Goal: Find specific page/section: Find specific page/section

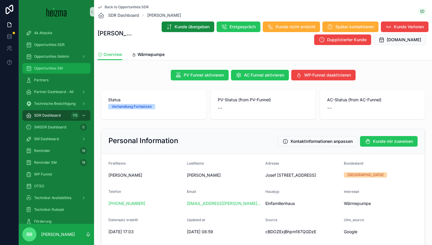
click at [55, 64] on div "Opportunities SM" at bounding box center [56, 68] width 61 height 9
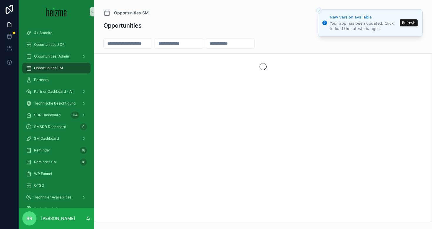
click at [408, 22] on button "Refresh" at bounding box center [409, 22] width 18 height 7
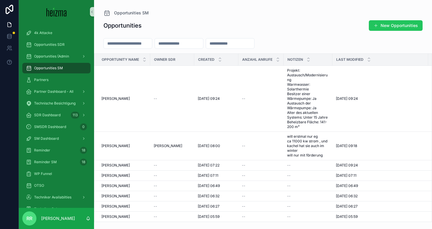
click at [130, 40] on input "scrollable content" at bounding box center [128, 43] width 48 height 8
type input "*"
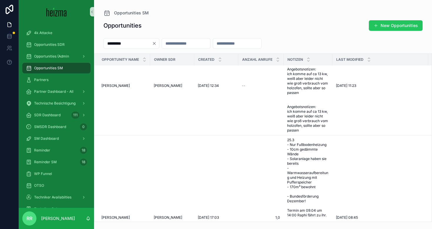
scroll to position [172, 0]
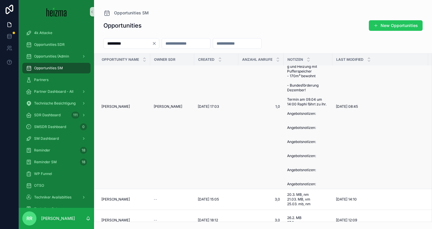
type input "*********"
click at [123, 104] on td "Claudia Bauer-Wright Claudia Bauer-Wright" at bounding box center [122, 106] width 56 height 165
click at [128, 105] on span "[PERSON_NAME]" at bounding box center [115, 106] width 29 height 5
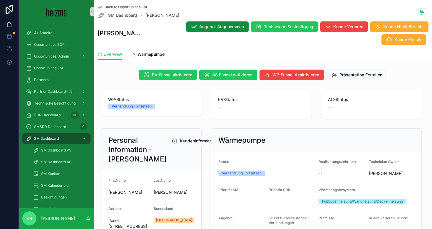
scroll to position [86, 0]
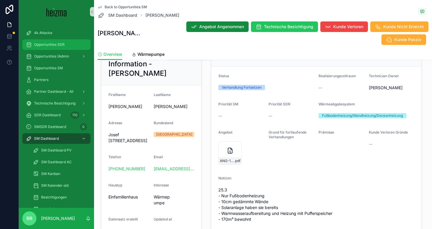
click at [55, 49] on div "Opportunities SDR" at bounding box center [56, 44] width 61 height 9
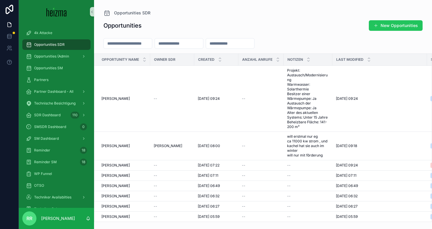
click at [143, 46] on input "scrollable content" at bounding box center [128, 43] width 48 height 8
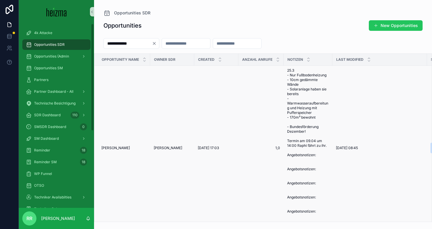
type input "**********"
click at [135, 146] on td "Claudia Bauer-Wright Claudia Bauer-Wright" at bounding box center [122, 148] width 56 height 165
click at [130, 149] on span "[PERSON_NAME]" at bounding box center [115, 148] width 29 height 5
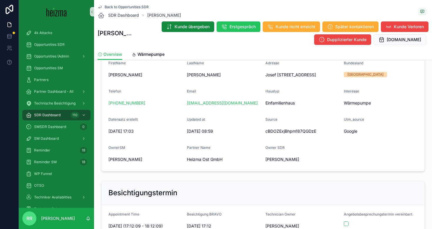
scroll to position [18, 0]
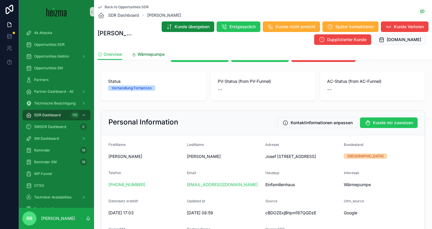
click at [156, 55] on span "Wärmepumpe" at bounding box center [151, 54] width 27 height 6
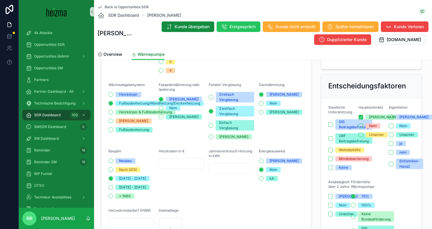
scroll to position [117, 0]
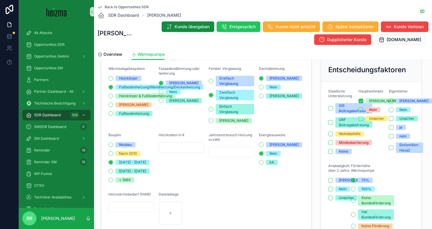
click at [239, 154] on input "scrollable content" at bounding box center [231, 152] width 45 height 8
type input "*****"
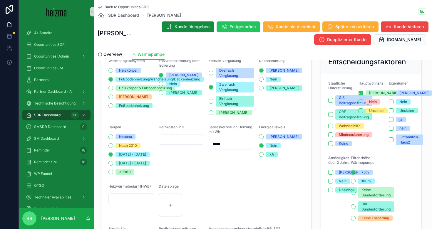
scroll to position [124, 0]
click at [180, 143] on input "scrollable content" at bounding box center [181, 140] width 45 height 8
type input "*********"
click at [224, 174] on div "Jahresverbrauch Heizung in kWh *****" at bounding box center [232, 150] width 46 height 50
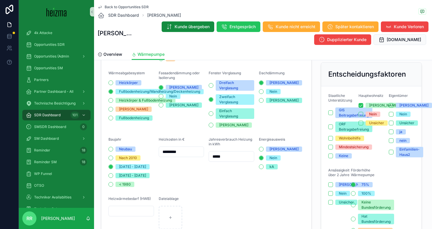
scroll to position [122, 0]
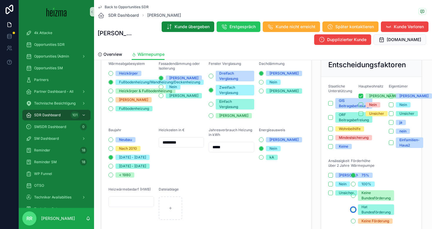
click at [355, 210] on button "Hat Bundesförderung" at bounding box center [353, 210] width 5 height 5
click at [111, 57] on span "Overview" at bounding box center [113, 54] width 19 height 6
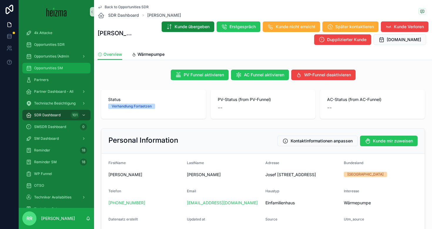
click at [52, 64] on div "Opportunities SM" at bounding box center [56, 68] width 61 height 9
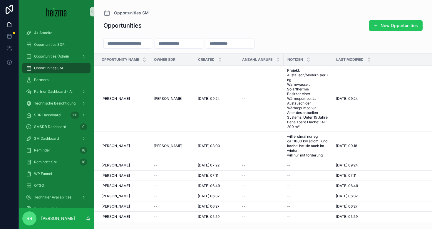
click at [138, 46] on input "scrollable content" at bounding box center [128, 43] width 48 height 8
type input "**********"
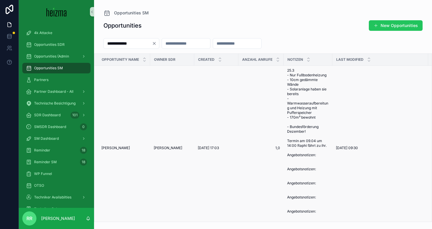
click at [129, 149] on span "[PERSON_NAME]" at bounding box center [115, 148] width 29 height 5
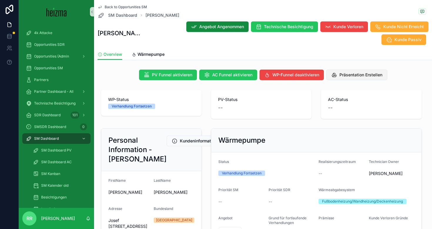
click at [347, 76] on span "Präsentation Erstellen" at bounding box center [361, 75] width 43 height 6
click at [157, 56] on span "Wärmepumpe" at bounding box center [151, 54] width 27 height 6
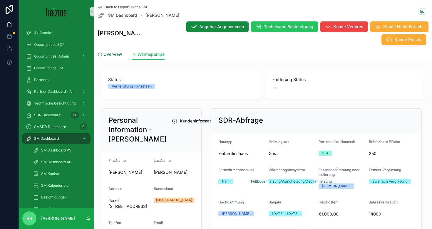
click at [115, 55] on span "Overview" at bounding box center [113, 54] width 19 height 6
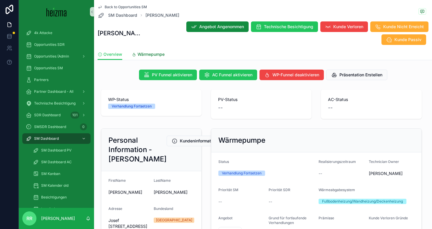
click at [148, 52] on span "Wärmepumpe" at bounding box center [151, 54] width 27 height 6
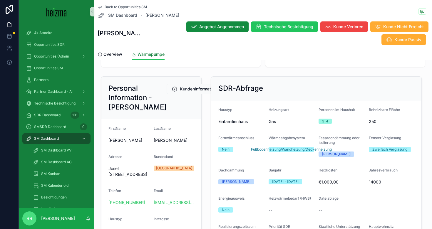
scroll to position [11, 0]
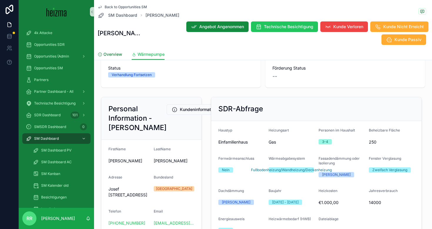
click at [116, 56] on span "Overview" at bounding box center [113, 54] width 19 height 6
